Goal: Find specific page/section: Find specific page/section

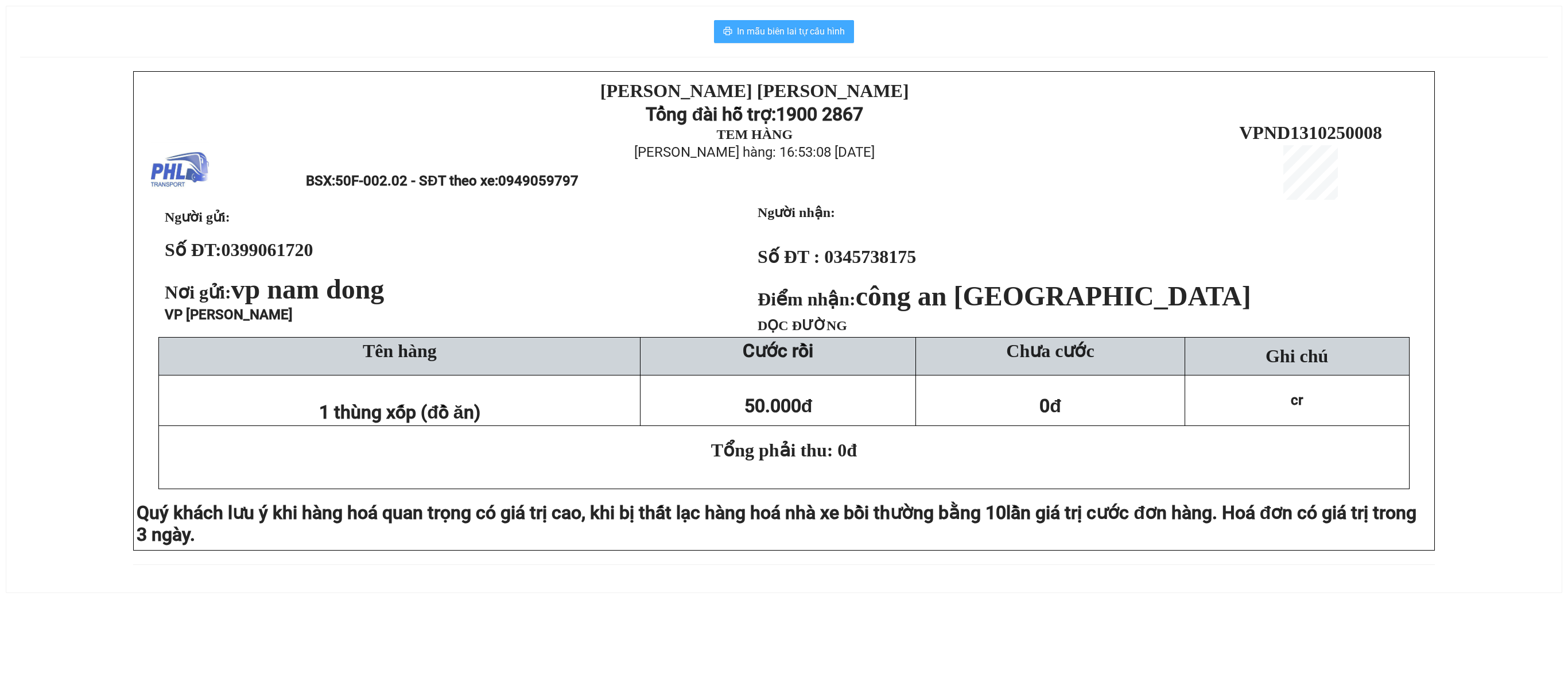
click at [818, 26] on span "In mẫu biên lai tự cấu hình" at bounding box center [791, 31] width 108 height 14
